Goal: Task Accomplishment & Management: Manage account settings

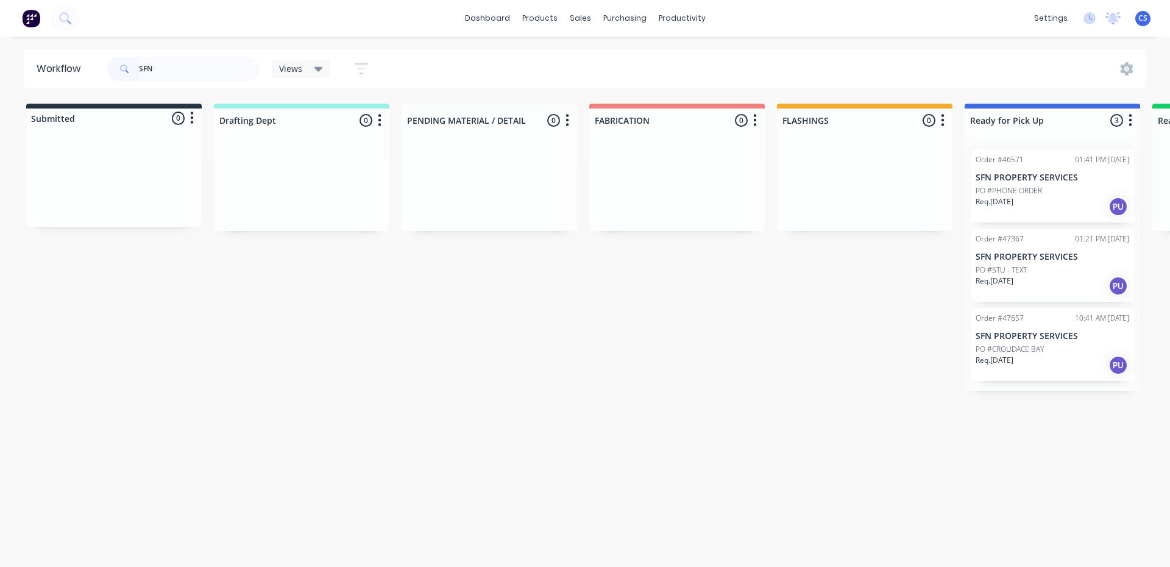
type input "SFN"
click at [1037, 359] on div "Req. [DATE] PU" at bounding box center [1053, 365] width 154 height 21
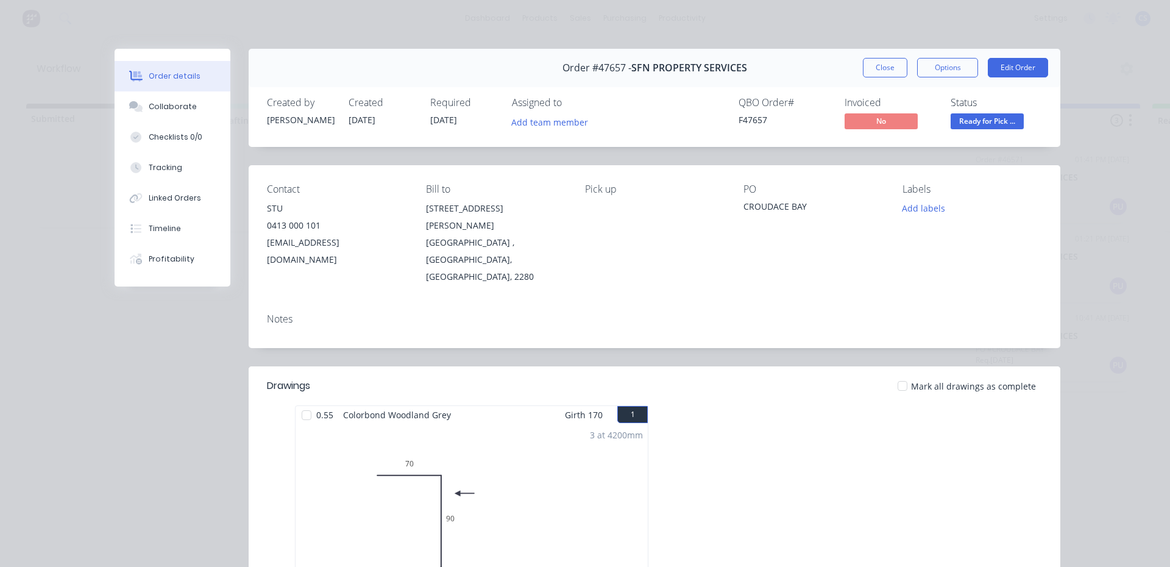
scroll to position [250, 0]
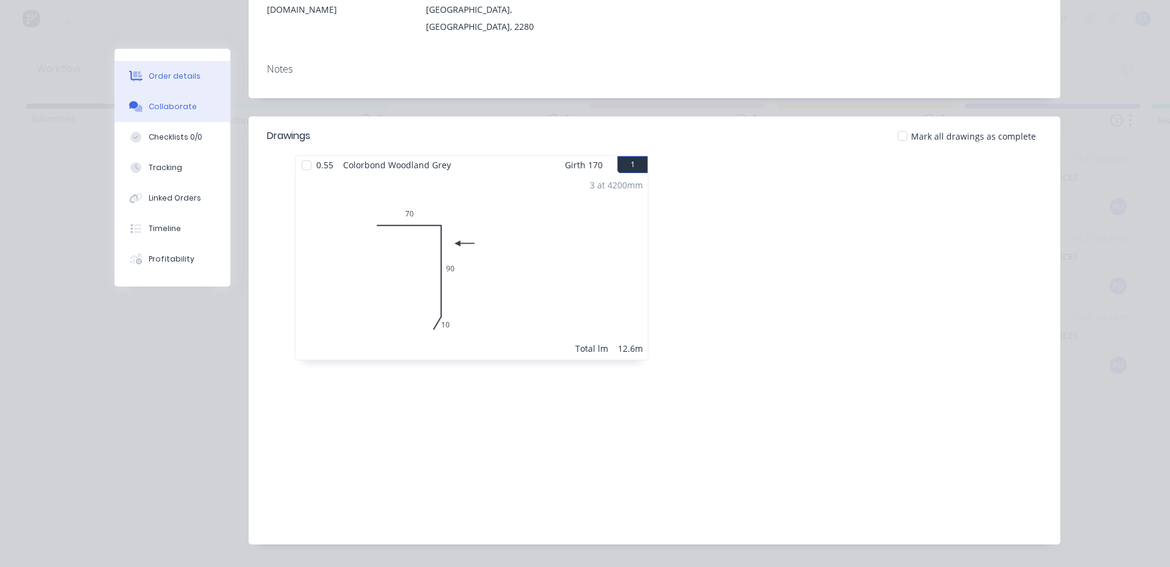
click at [154, 107] on div "Collaborate" at bounding box center [173, 106] width 48 height 11
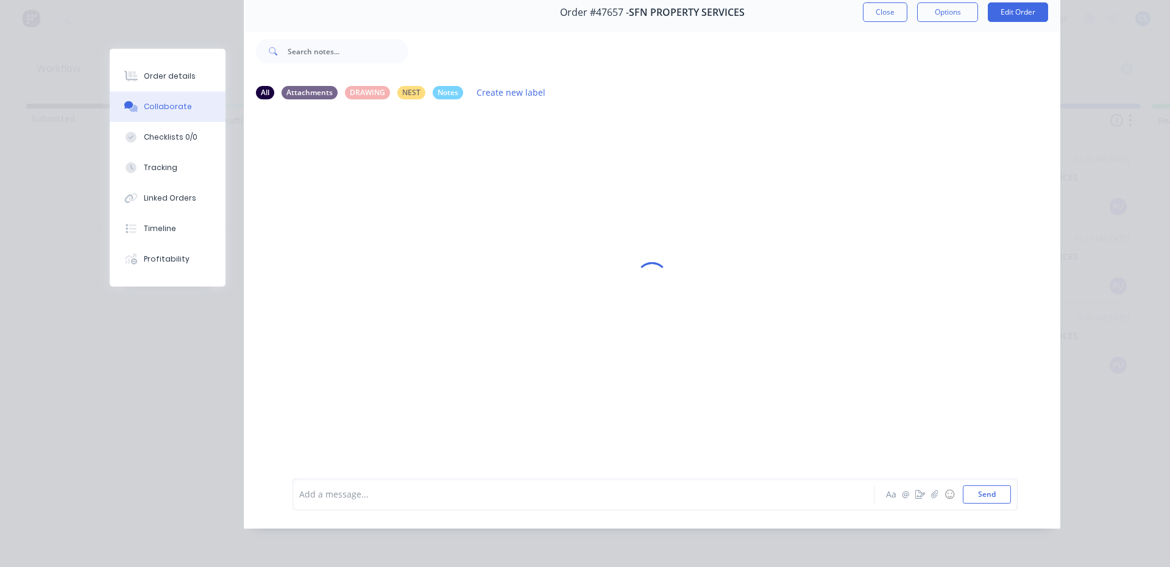
scroll to position [0, 0]
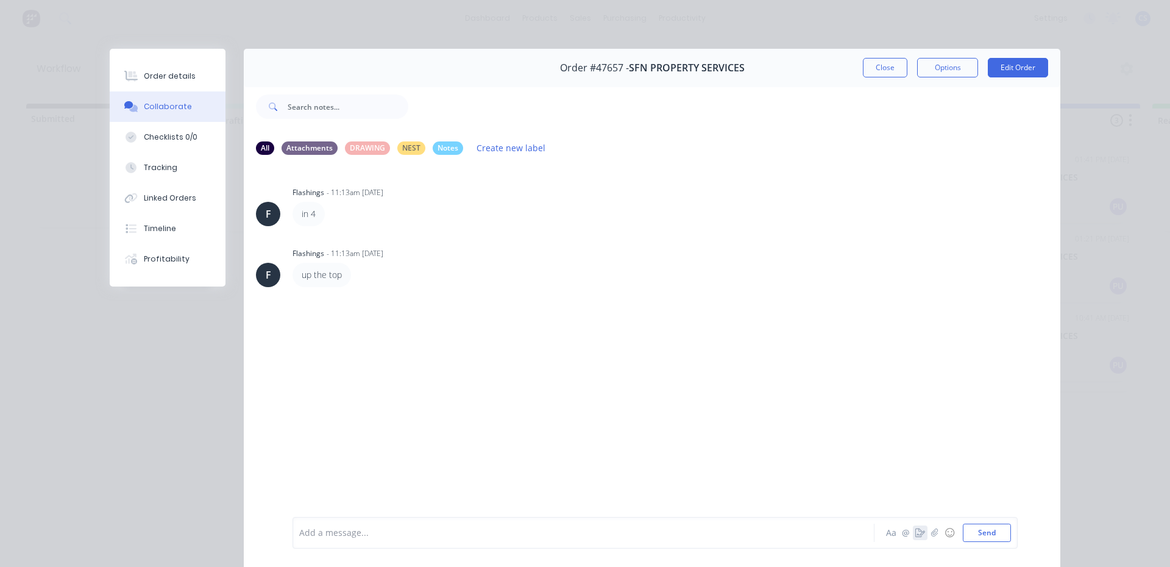
click at [915, 539] on button "button" at bounding box center [920, 532] width 15 height 15
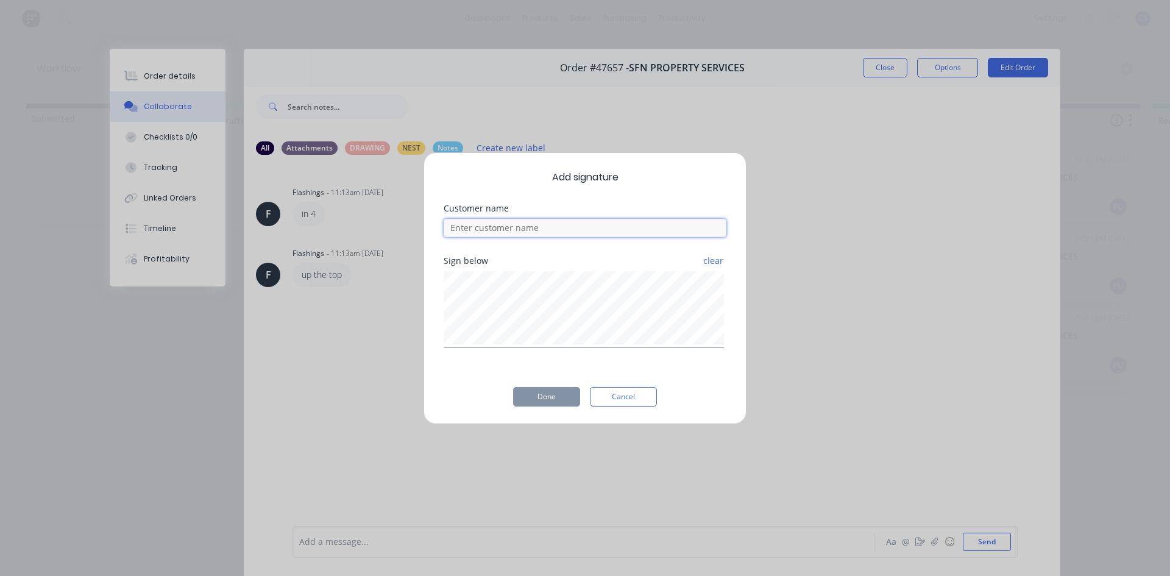
click at [563, 231] on input at bounding box center [585, 228] width 283 height 18
type input "STU"
click at [366, 466] on div "Add signature Customer name STU Sign below clear Done Cancel" at bounding box center [585, 288] width 1170 height 576
click at [550, 400] on button "Done" at bounding box center [546, 396] width 67 height 19
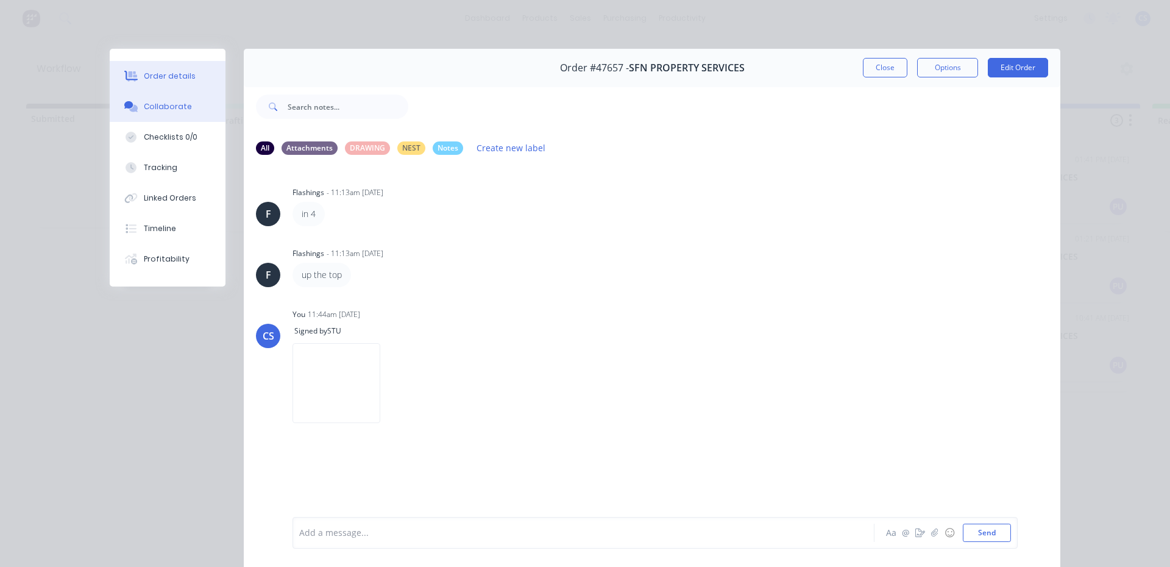
click at [196, 71] on button "Order details" at bounding box center [168, 76] width 116 height 30
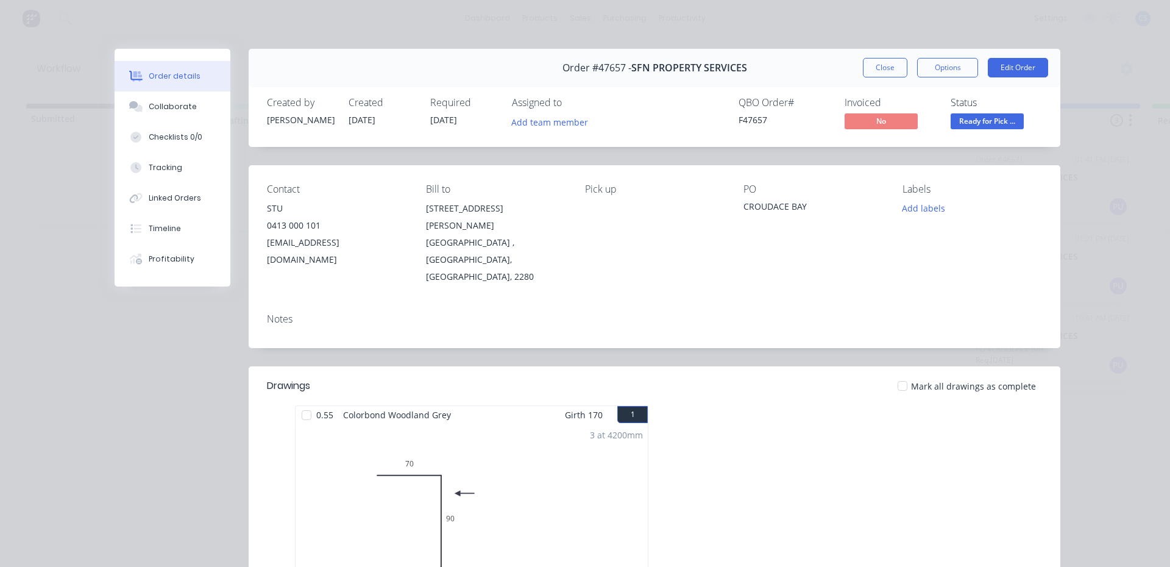
click at [985, 118] on span "Ready for Pick ..." at bounding box center [987, 120] width 73 height 15
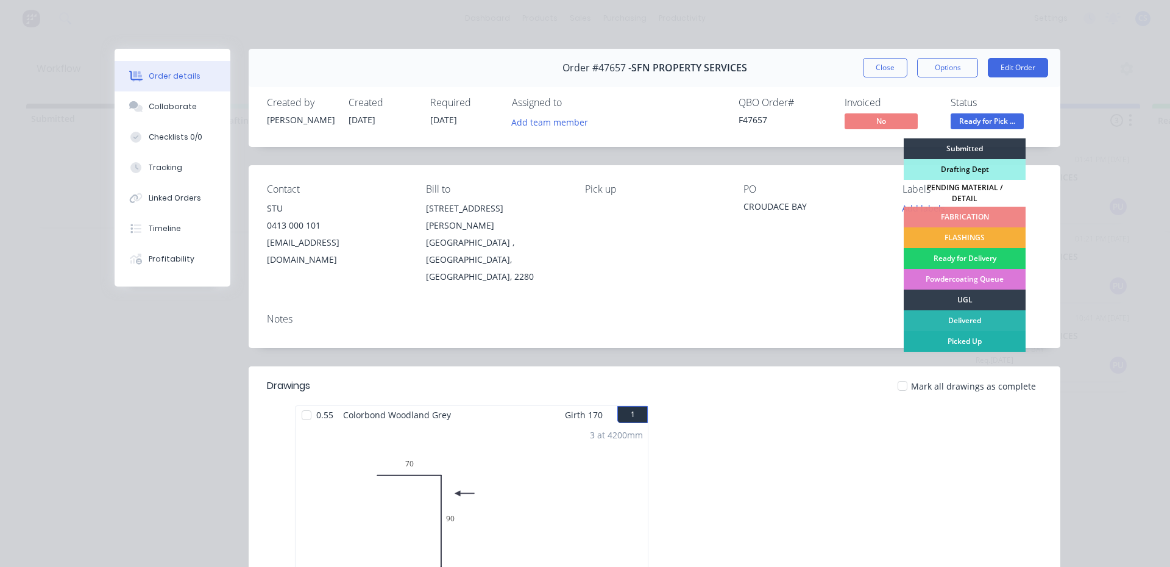
click at [965, 338] on div "Picked Up" at bounding box center [965, 341] width 122 height 21
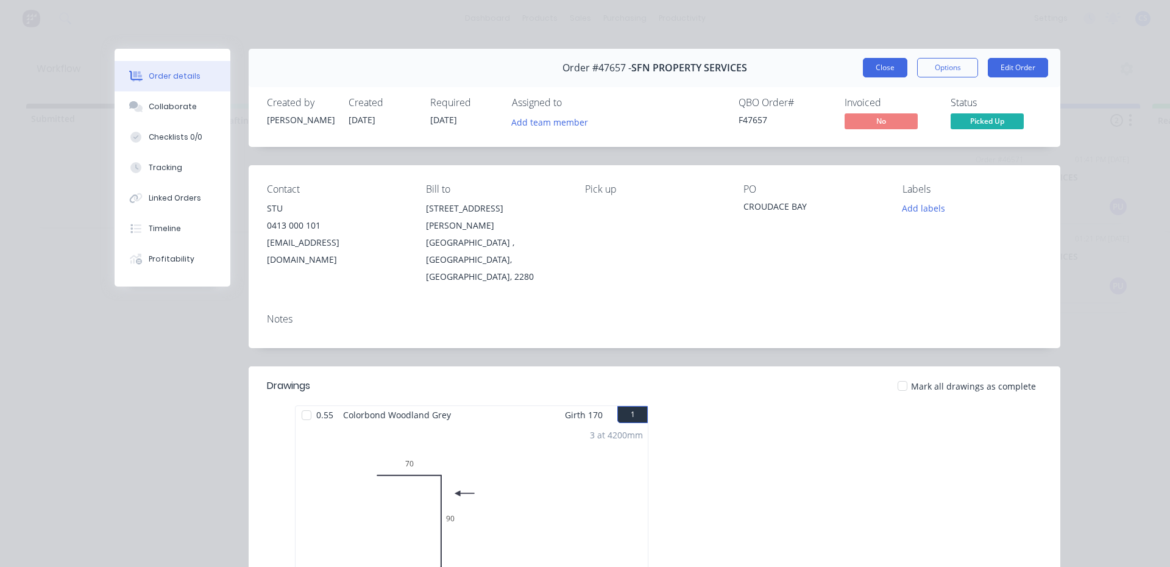
click at [877, 68] on button "Close" at bounding box center [885, 67] width 44 height 19
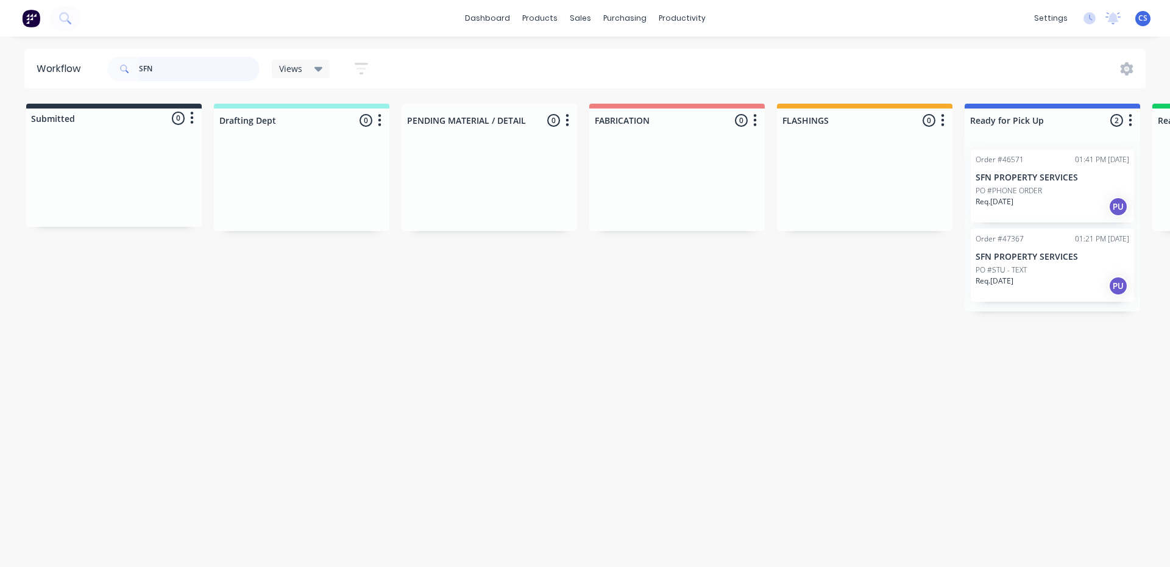
drag, startPoint x: 171, startPoint y: 68, endPoint x: 0, endPoint y: 38, distance: 173.9
click at [0, 38] on div "dashboard products sales purchasing productivity dashboard products Product Cat…" at bounding box center [585, 247] width 1170 height 494
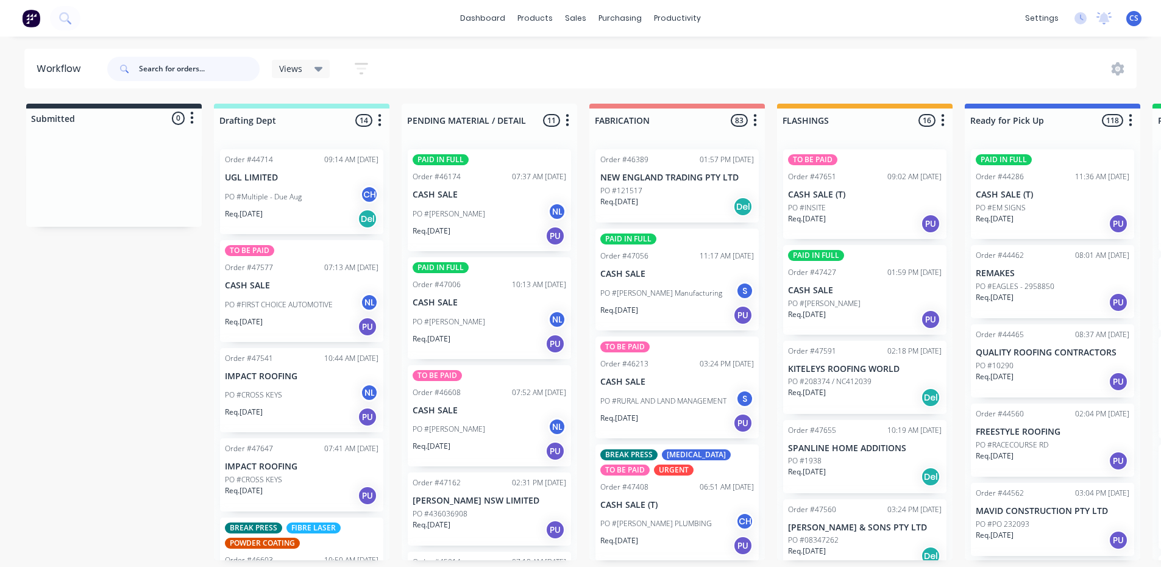
click at [204, 64] on input "text" at bounding box center [199, 69] width 121 height 24
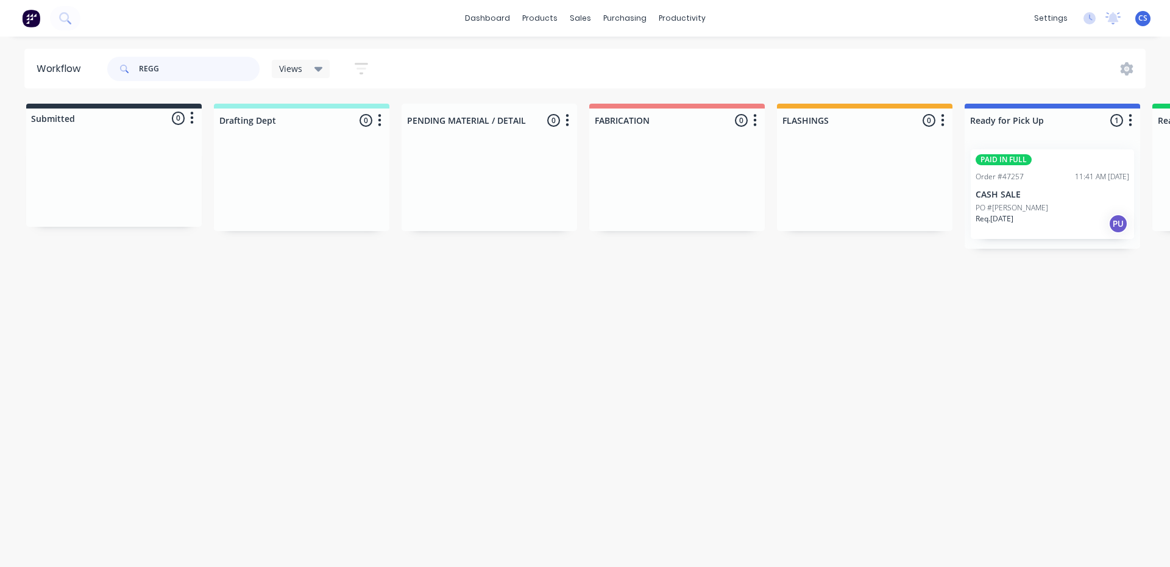
type input "REGG"
click at [1042, 199] on p "CASH SALE" at bounding box center [1053, 195] width 154 height 10
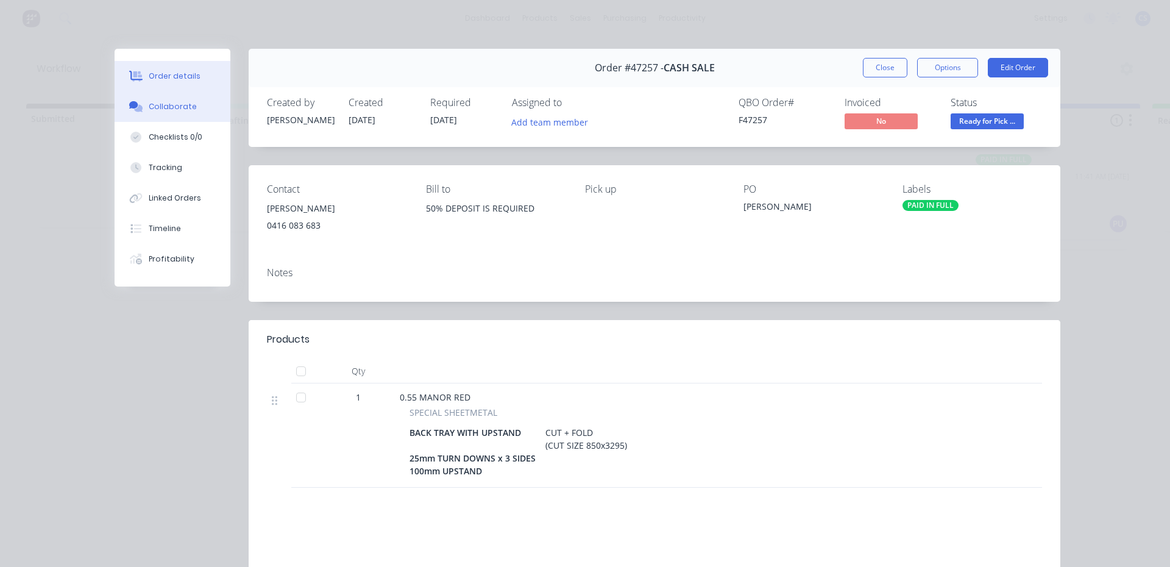
click at [149, 106] on div "Collaborate" at bounding box center [173, 106] width 48 height 11
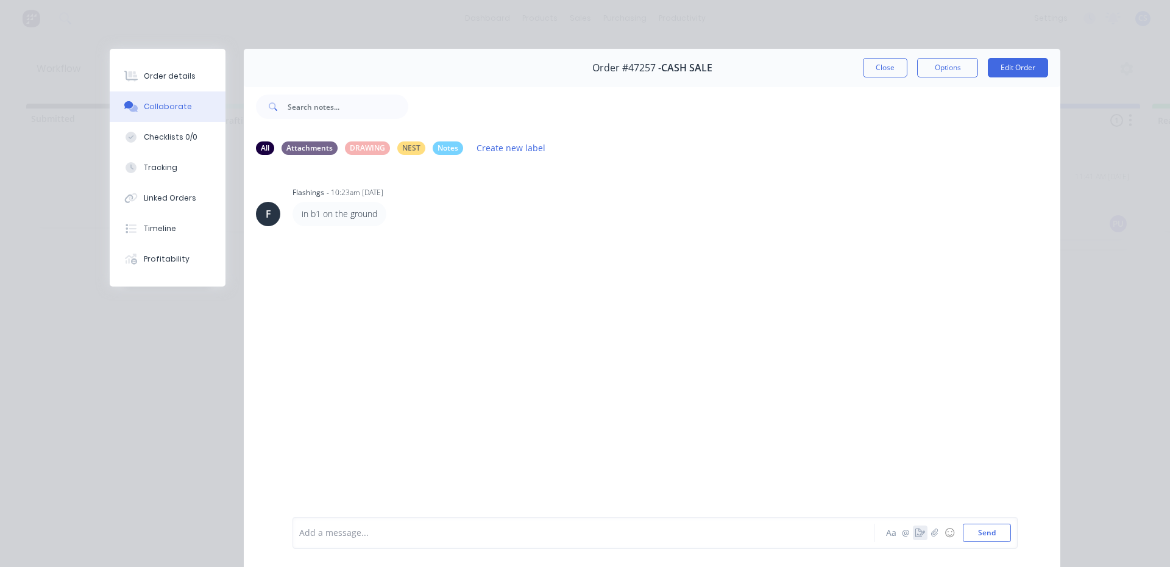
click at [916, 539] on button "button" at bounding box center [920, 532] width 15 height 15
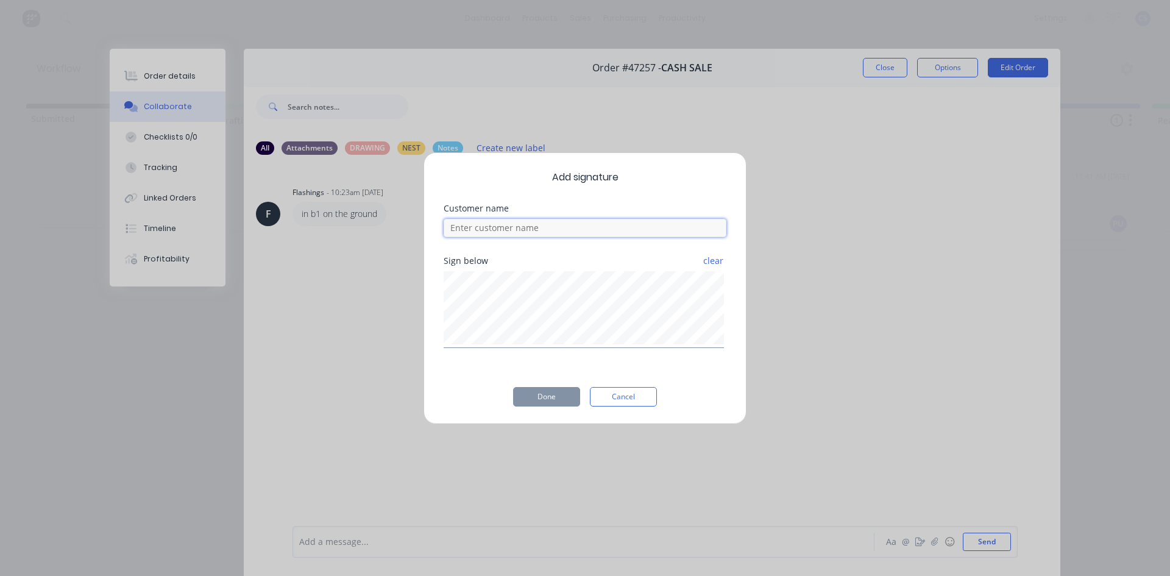
click at [524, 227] on input at bounding box center [585, 228] width 283 height 18
type input "[PERSON_NAME]"
click at [536, 395] on button "Done" at bounding box center [546, 396] width 67 height 19
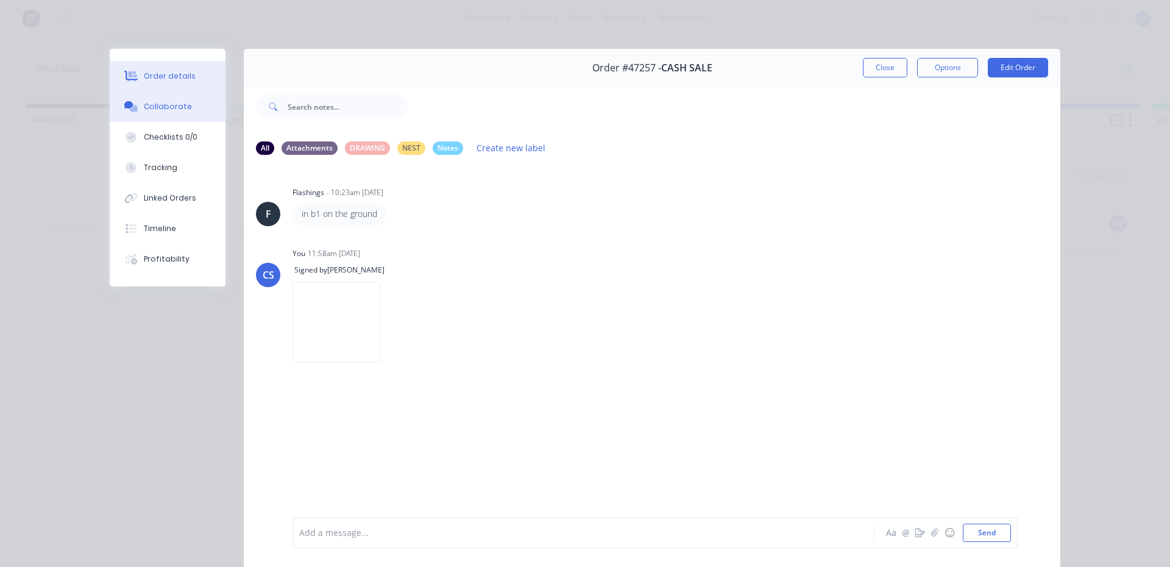
click at [180, 73] on div "Order details" at bounding box center [170, 76] width 52 height 11
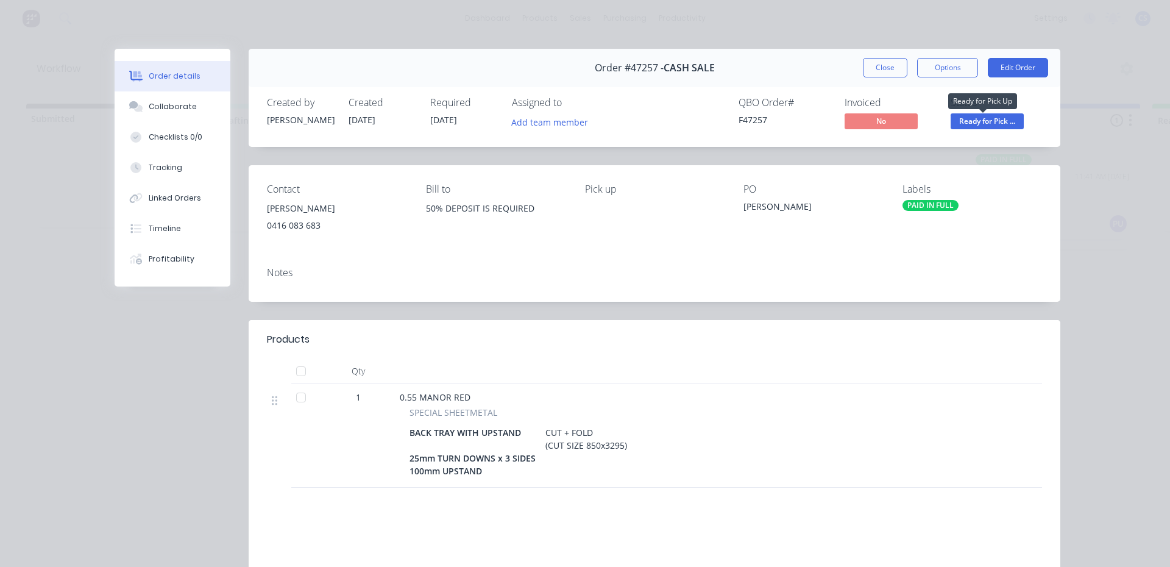
click at [968, 115] on span "Ready for Pick ..." at bounding box center [987, 120] width 73 height 15
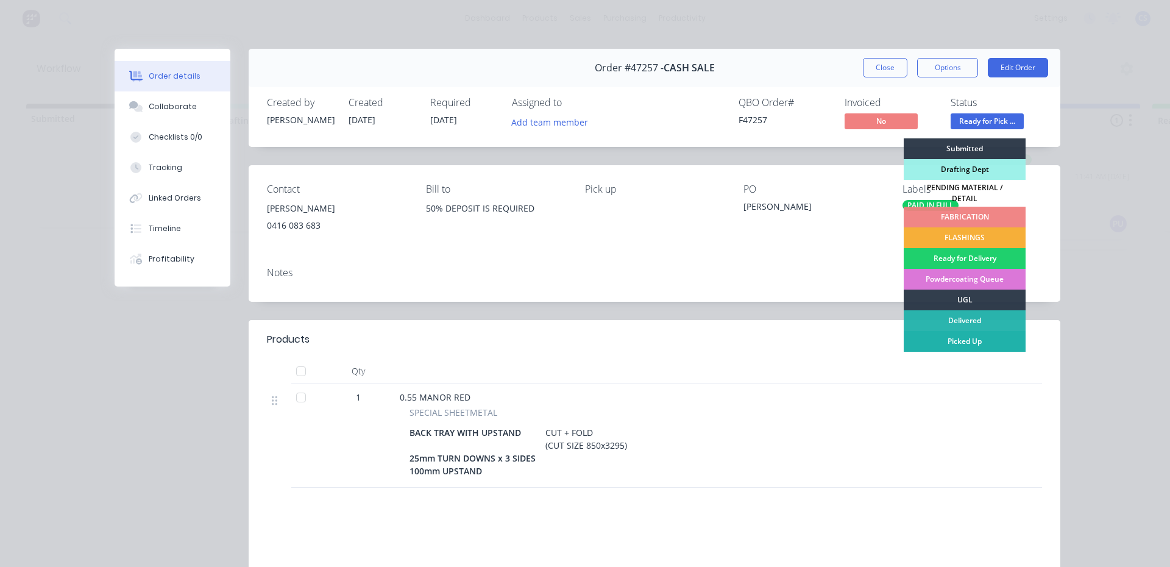
click at [988, 336] on div "Picked Up" at bounding box center [965, 341] width 122 height 21
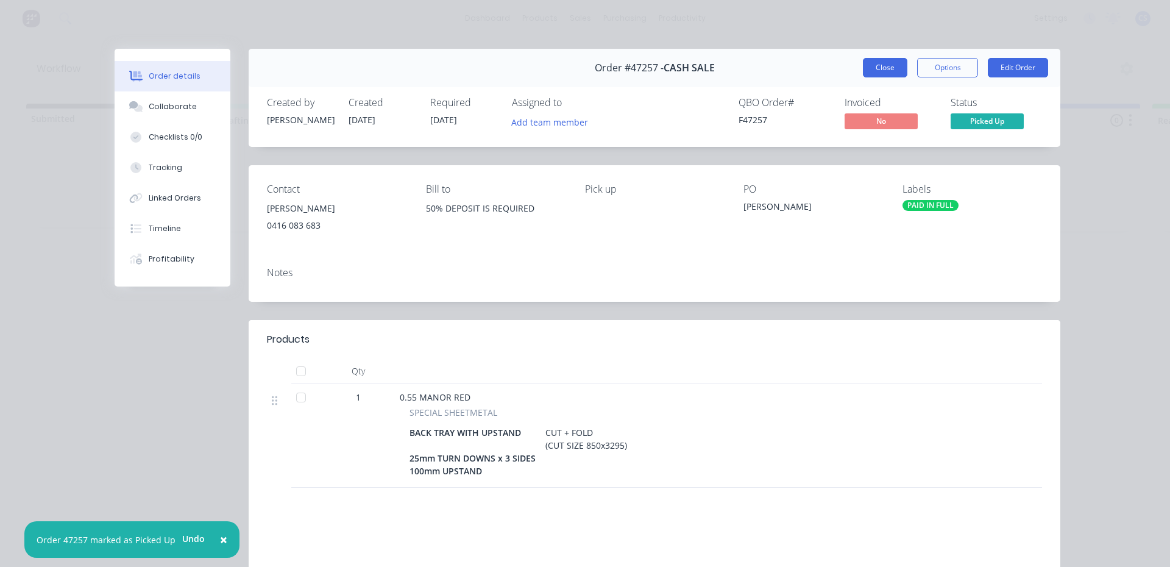
click at [884, 61] on button "Close" at bounding box center [885, 67] width 44 height 19
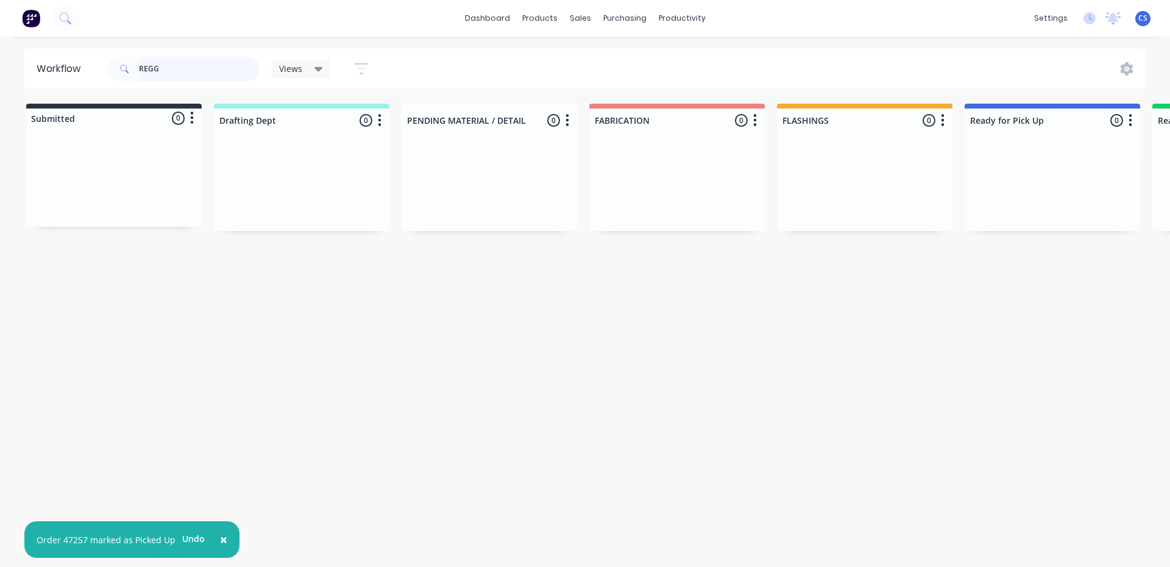
drag, startPoint x: 194, startPoint y: 73, endPoint x: 48, endPoint y: 73, distance: 146.2
click at [48, 73] on header "Workflow REGG Views Save new view None (Default) edit Nilesh edit Production ed…" at bounding box center [585, 69] width 1122 height 40
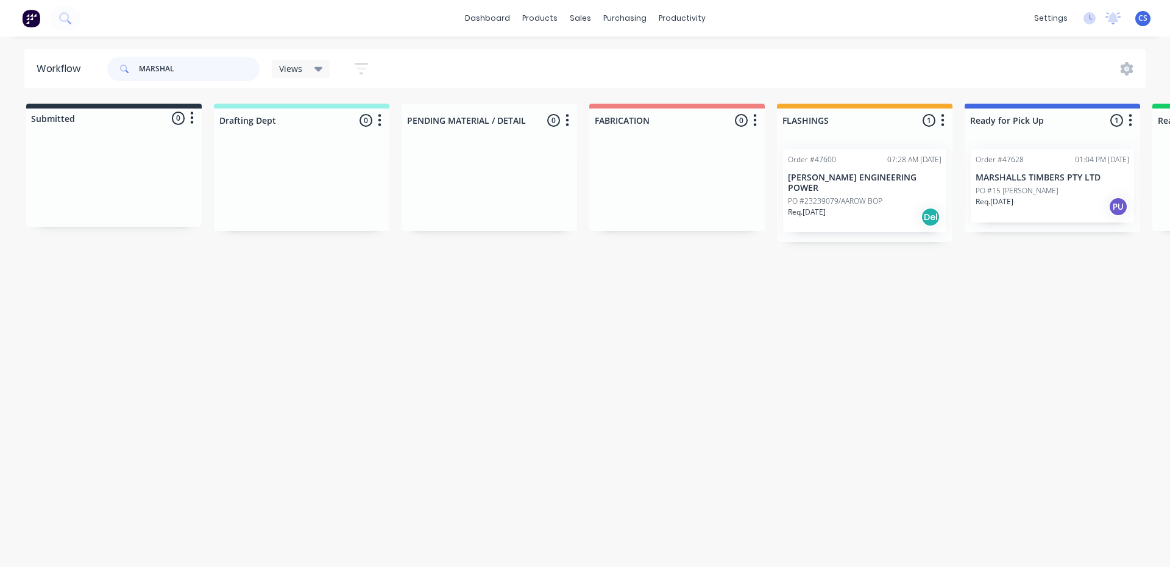
type input "MARSHAL"
click at [1020, 210] on div "Req. [DATE] PU" at bounding box center [1053, 206] width 154 height 21
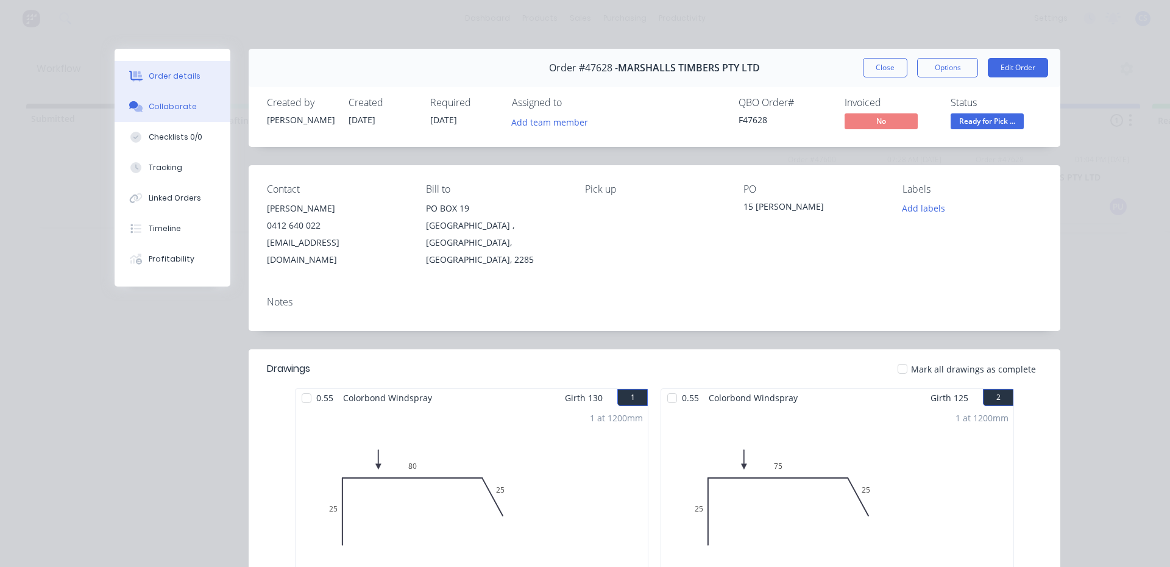
click at [195, 102] on button "Collaborate" at bounding box center [173, 106] width 116 height 30
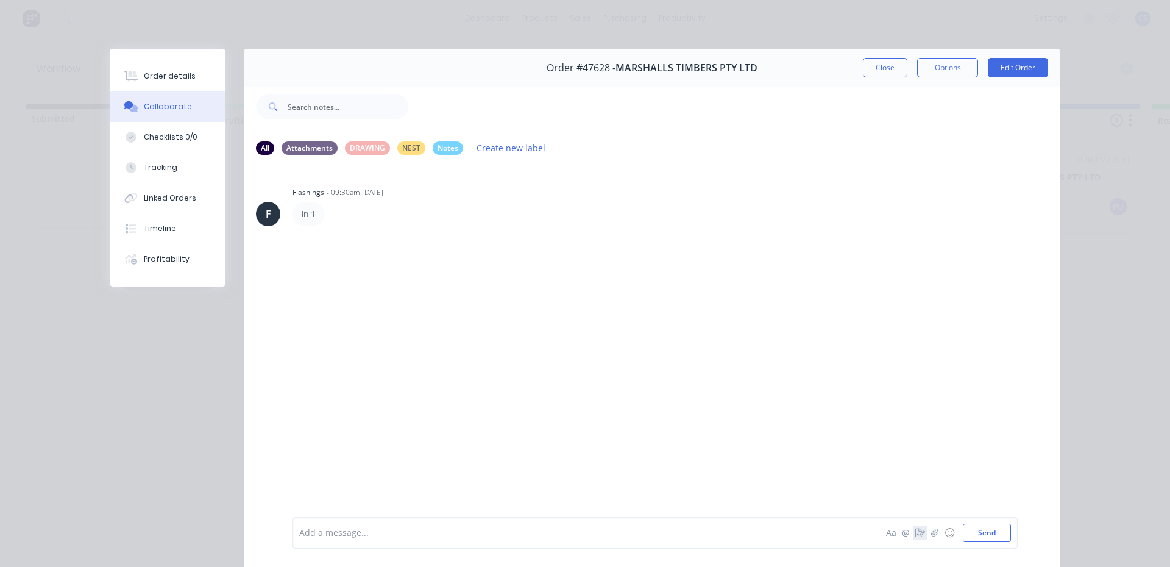
click at [915, 534] on icon "button" at bounding box center [920, 532] width 10 height 9
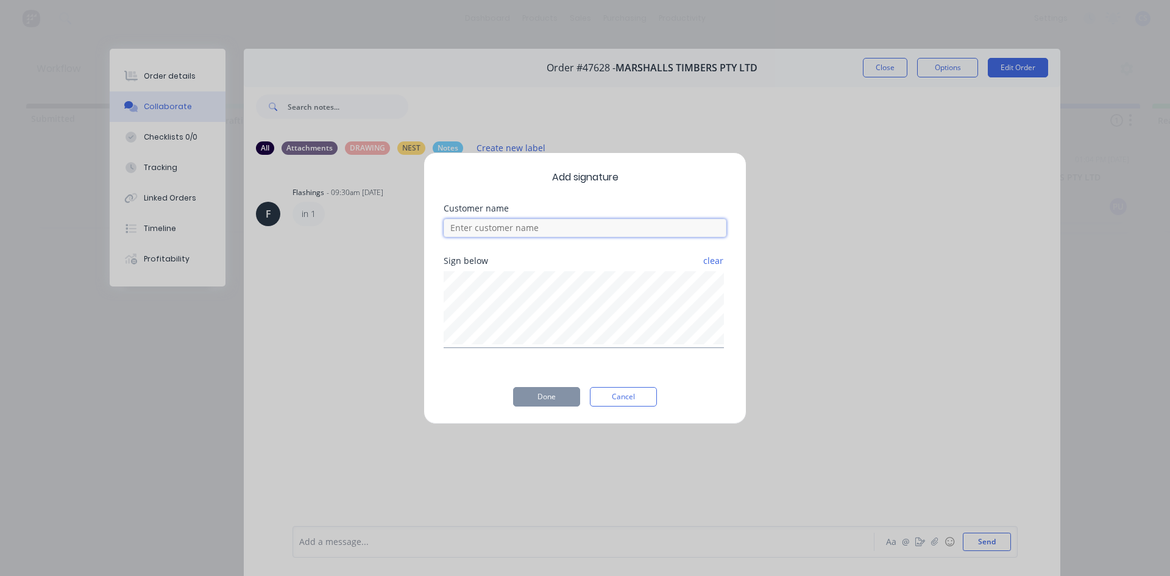
click at [592, 227] on input at bounding box center [585, 228] width 283 height 18
type input "[PERSON_NAME]"
click at [548, 397] on button "Done" at bounding box center [546, 396] width 67 height 19
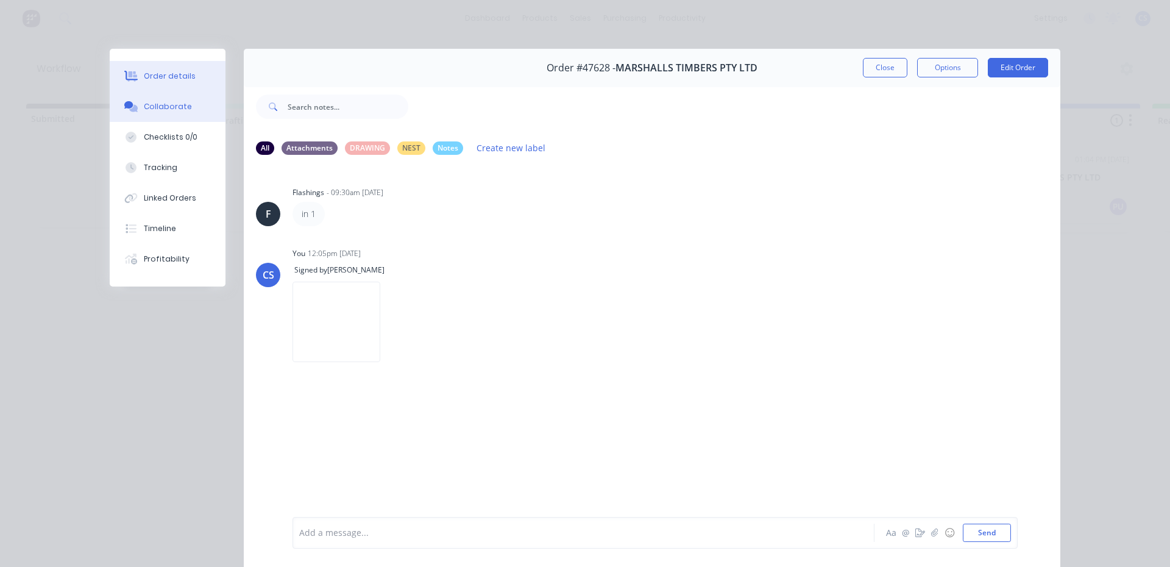
click at [178, 79] on div "Order details" at bounding box center [170, 76] width 52 height 11
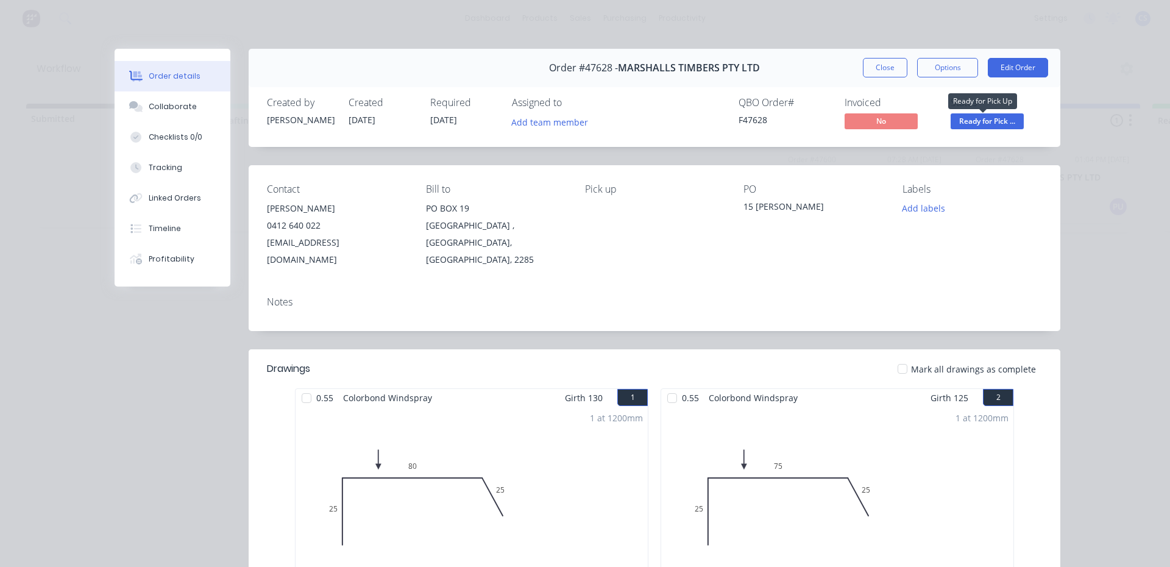
click at [984, 124] on span "Ready for Pick ..." at bounding box center [987, 120] width 73 height 15
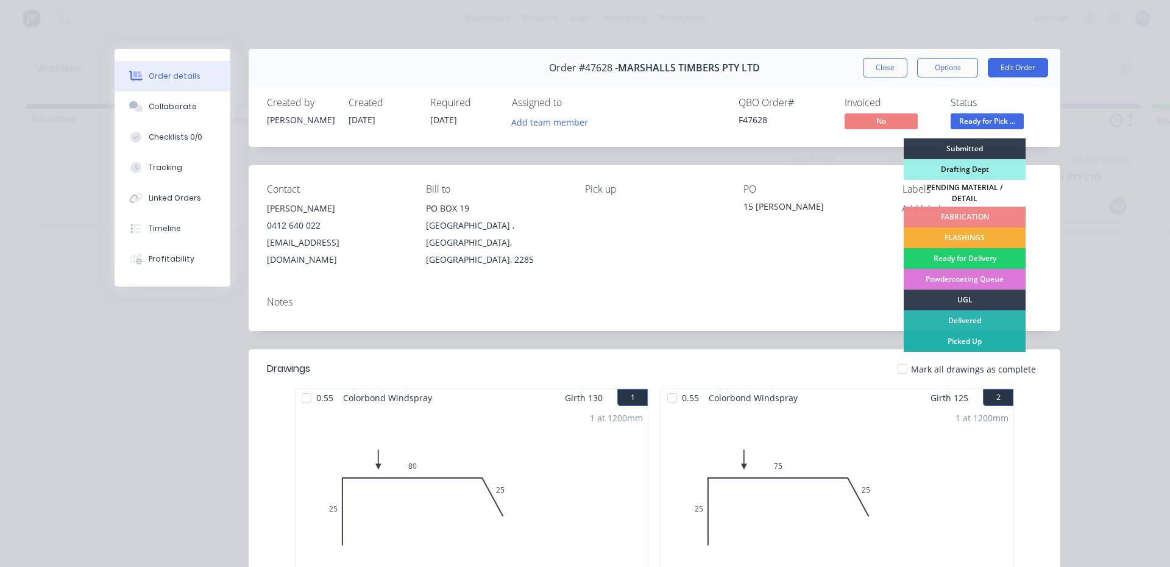
click at [945, 338] on div "Picked Up" at bounding box center [965, 341] width 122 height 21
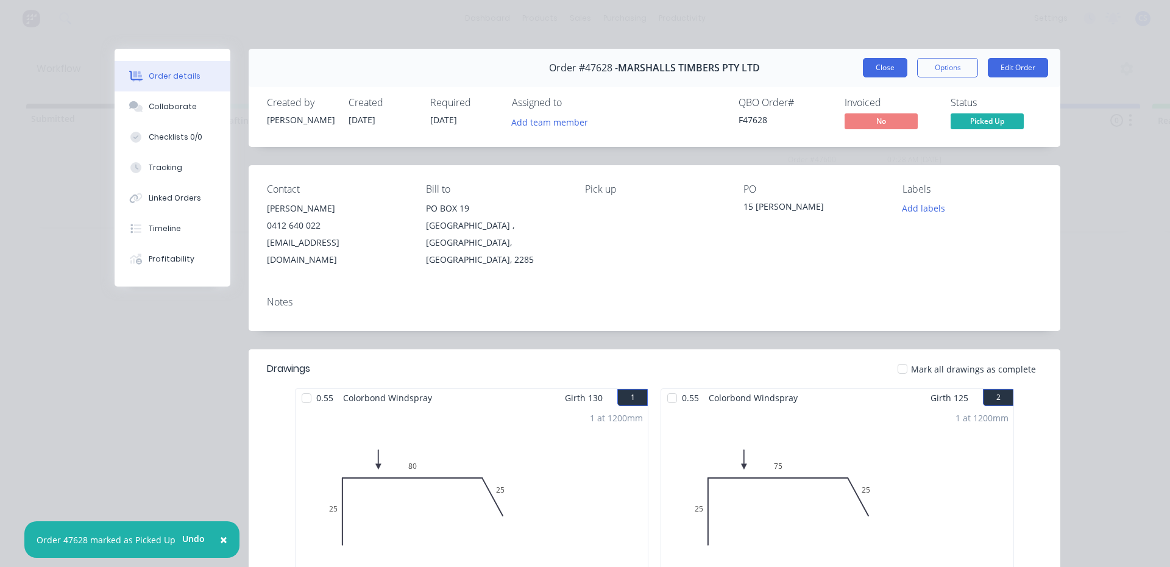
click at [882, 62] on button "Close" at bounding box center [885, 67] width 44 height 19
